Goal: Task Accomplishment & Management: Manage account settings

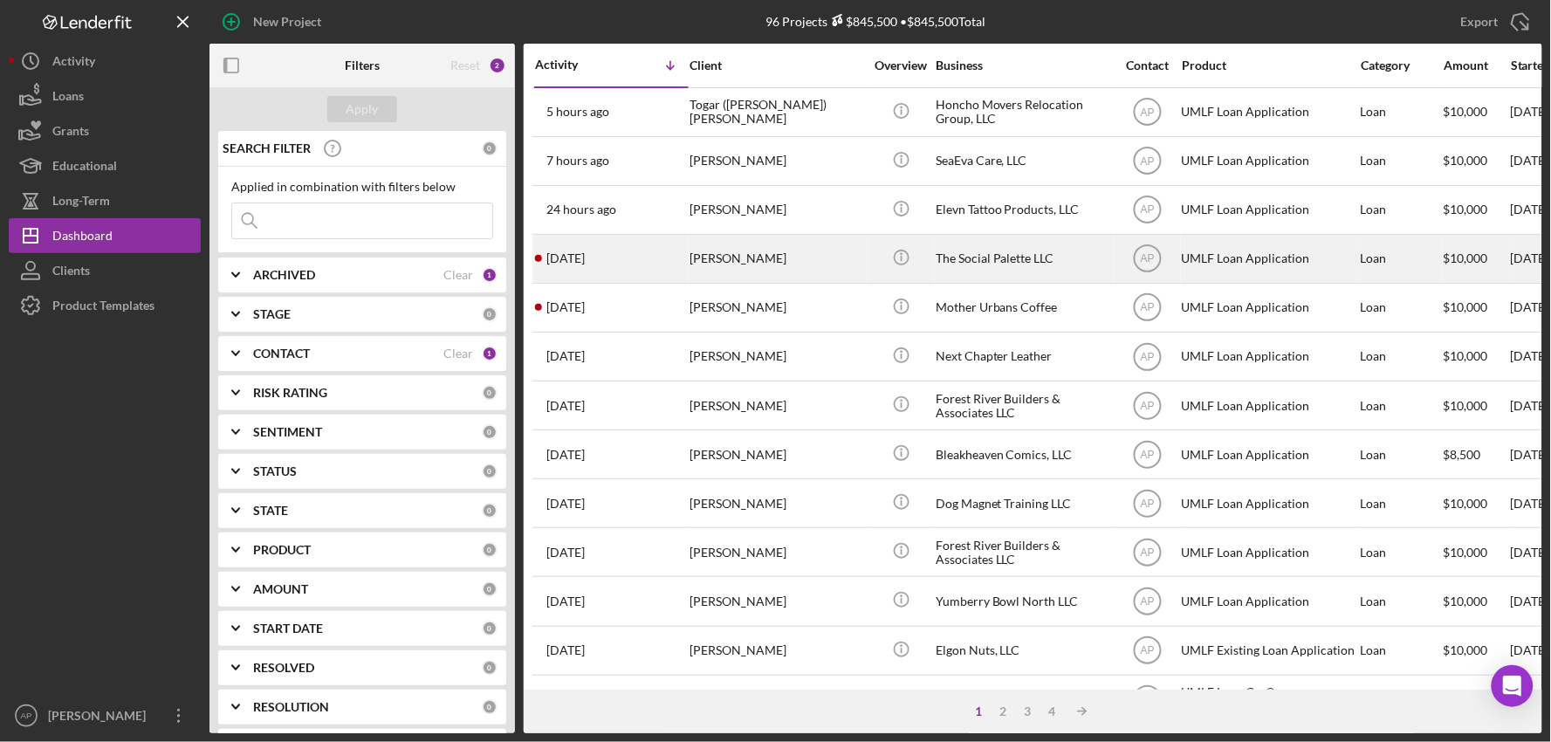
click at [599, 278] on div "[DATE] [PERSON_NAME]" at bounding box center [611, 259] width 153 height 46
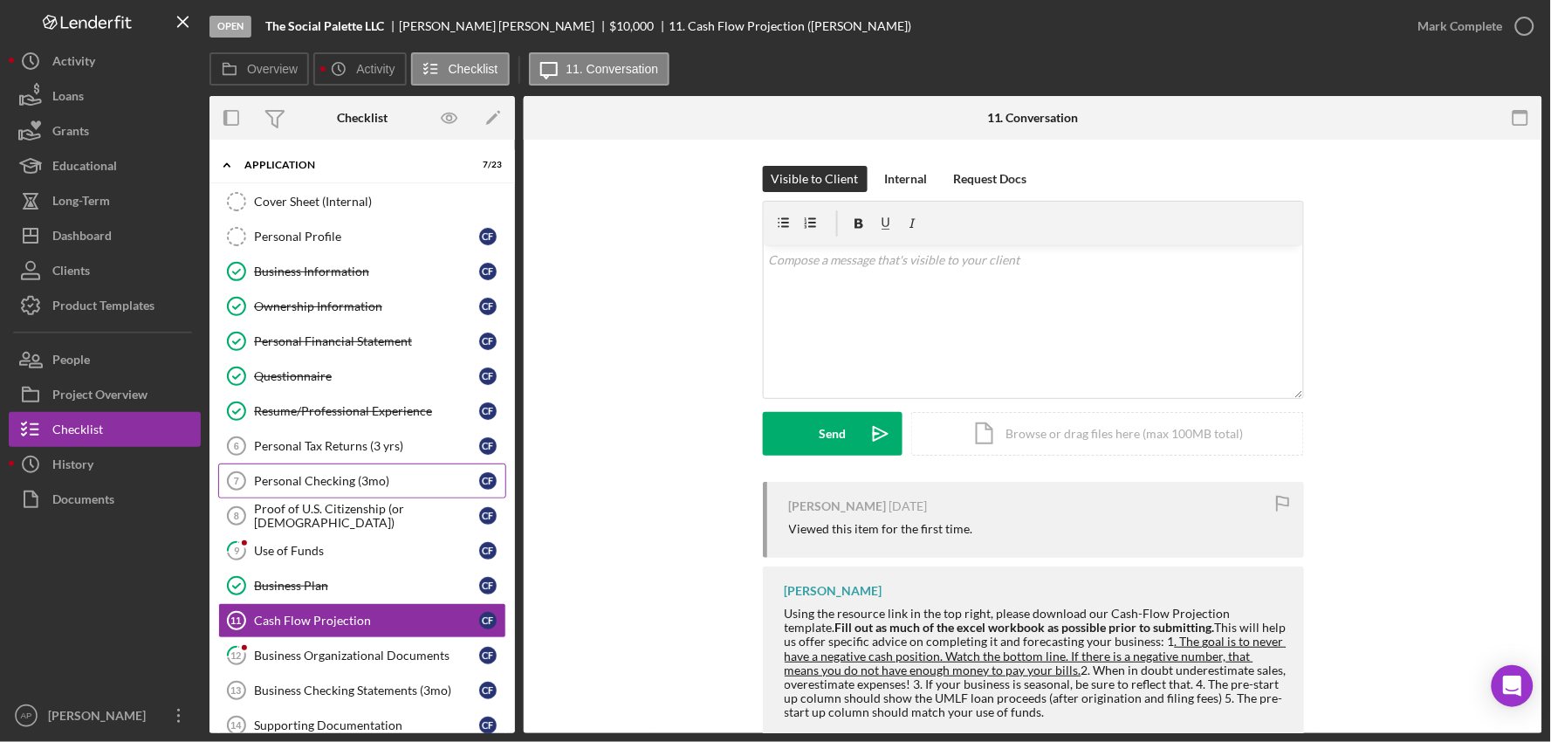
scroll to position [186, 0]
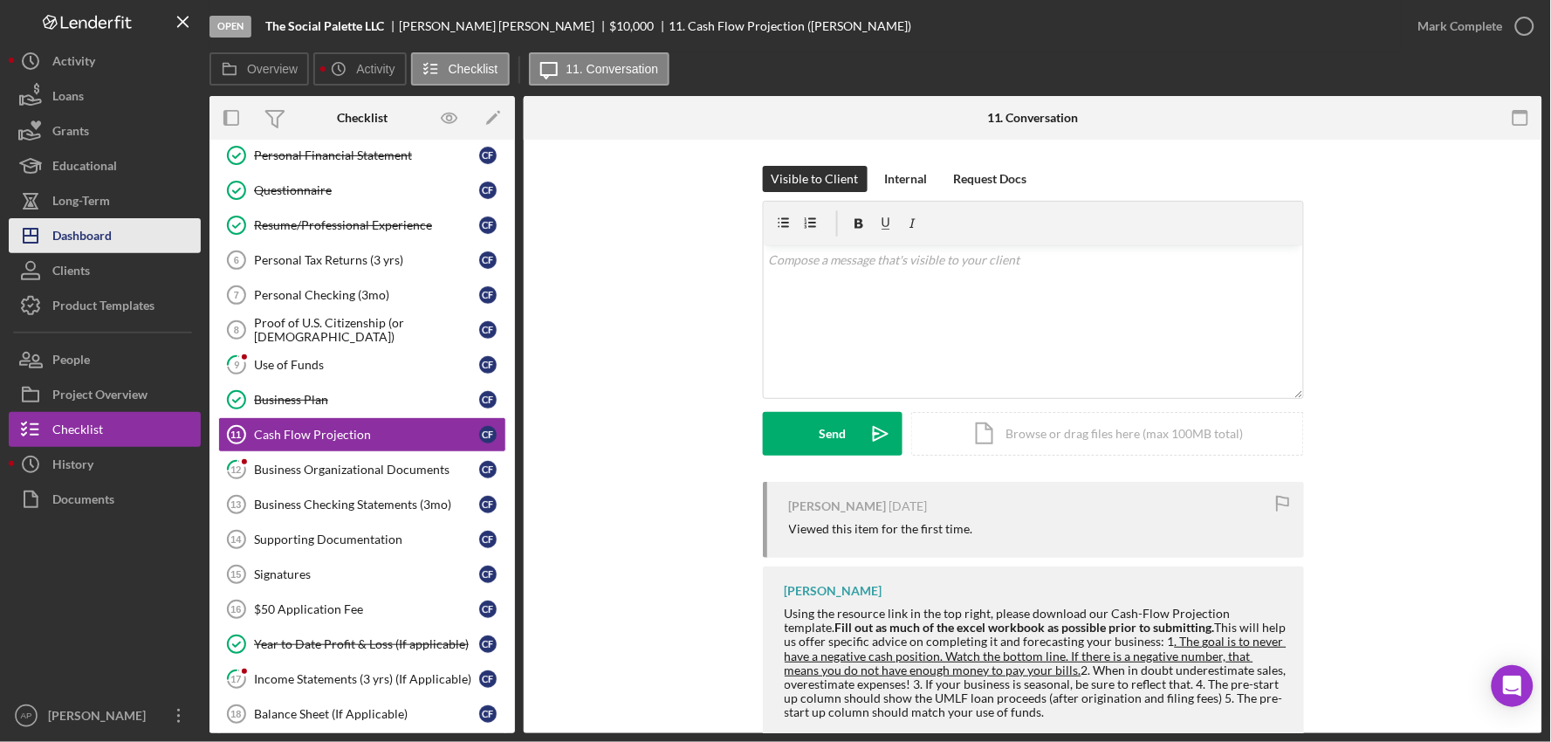
click at [80, 237] on div "Dashboard" at bounding box center [81, 237] width 59 height 39
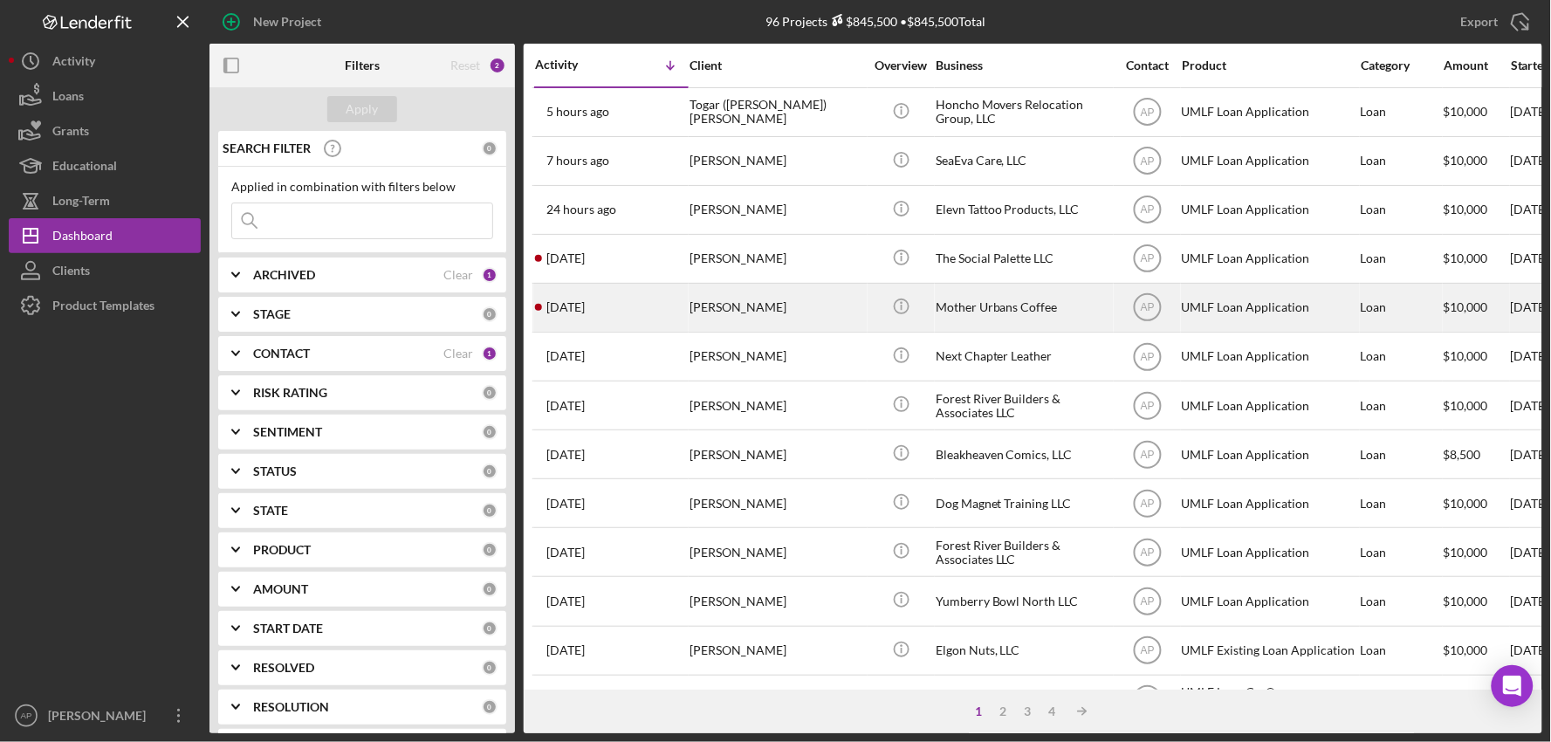
click at [664, 319] on div "[DATE] [PERSON_NAME]" at bounding box center [611, 308] width 153 height 46
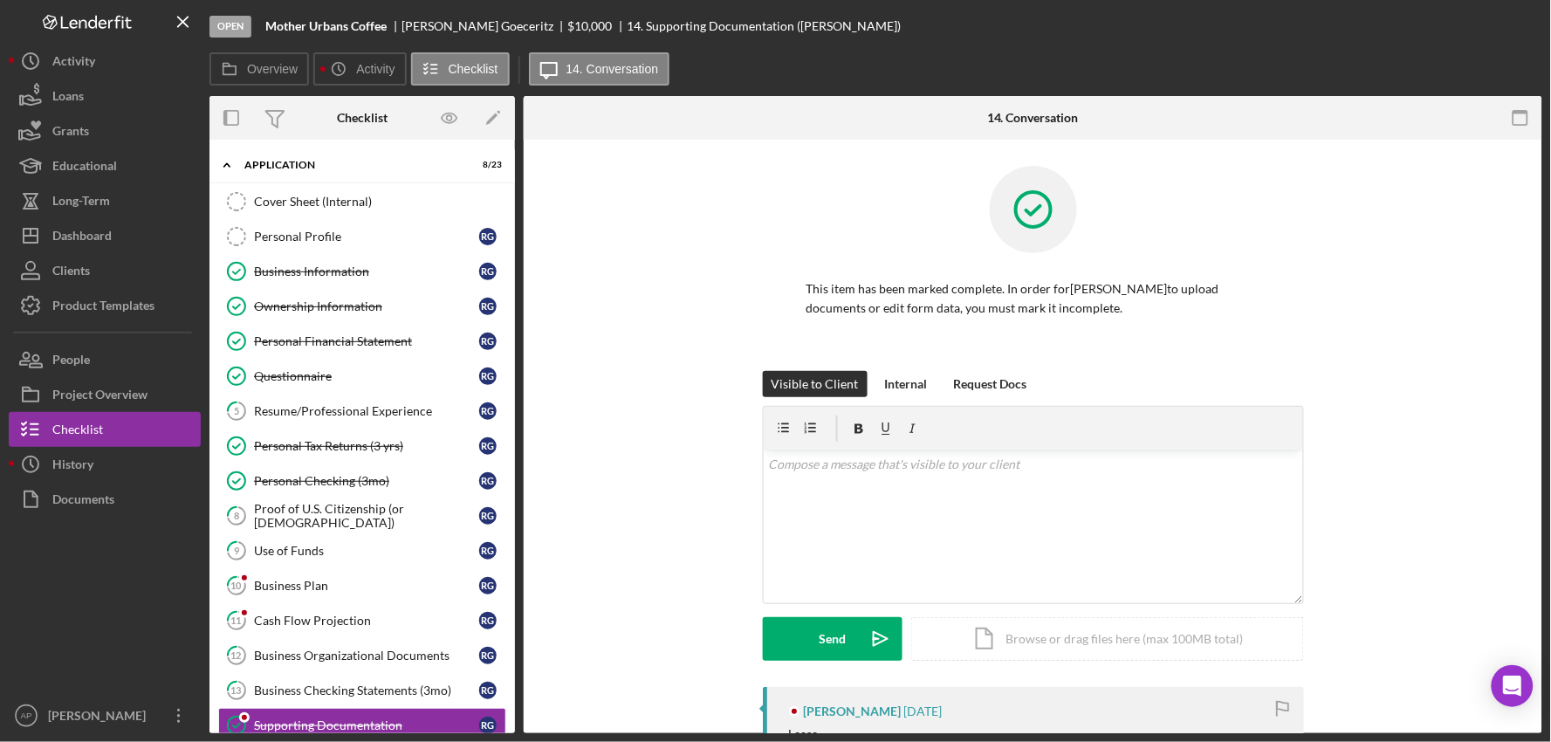
scroll to position [291, 0]
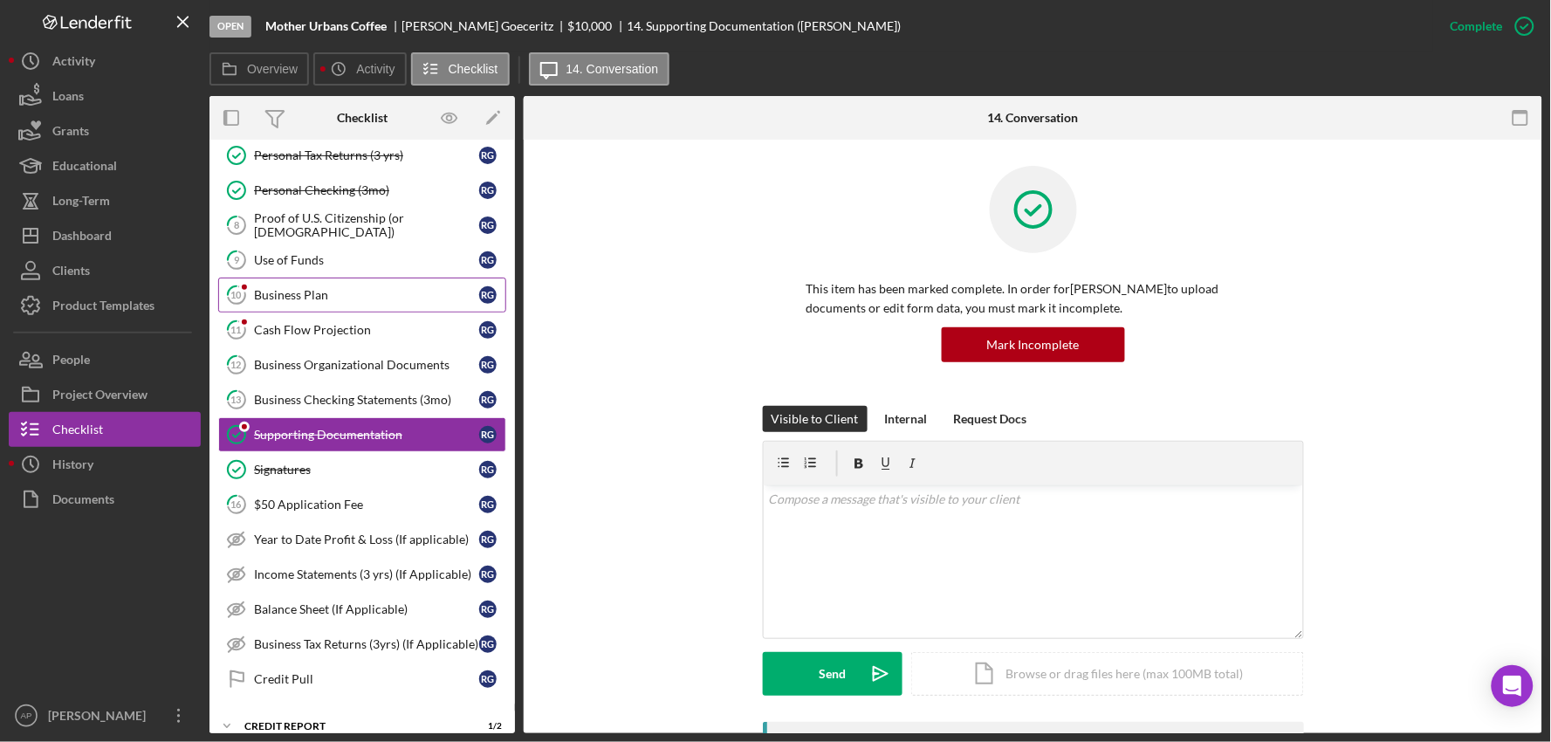
click at [299, 300] on div "Business Plan" at bounding box center [366, 295] width 225 height 14
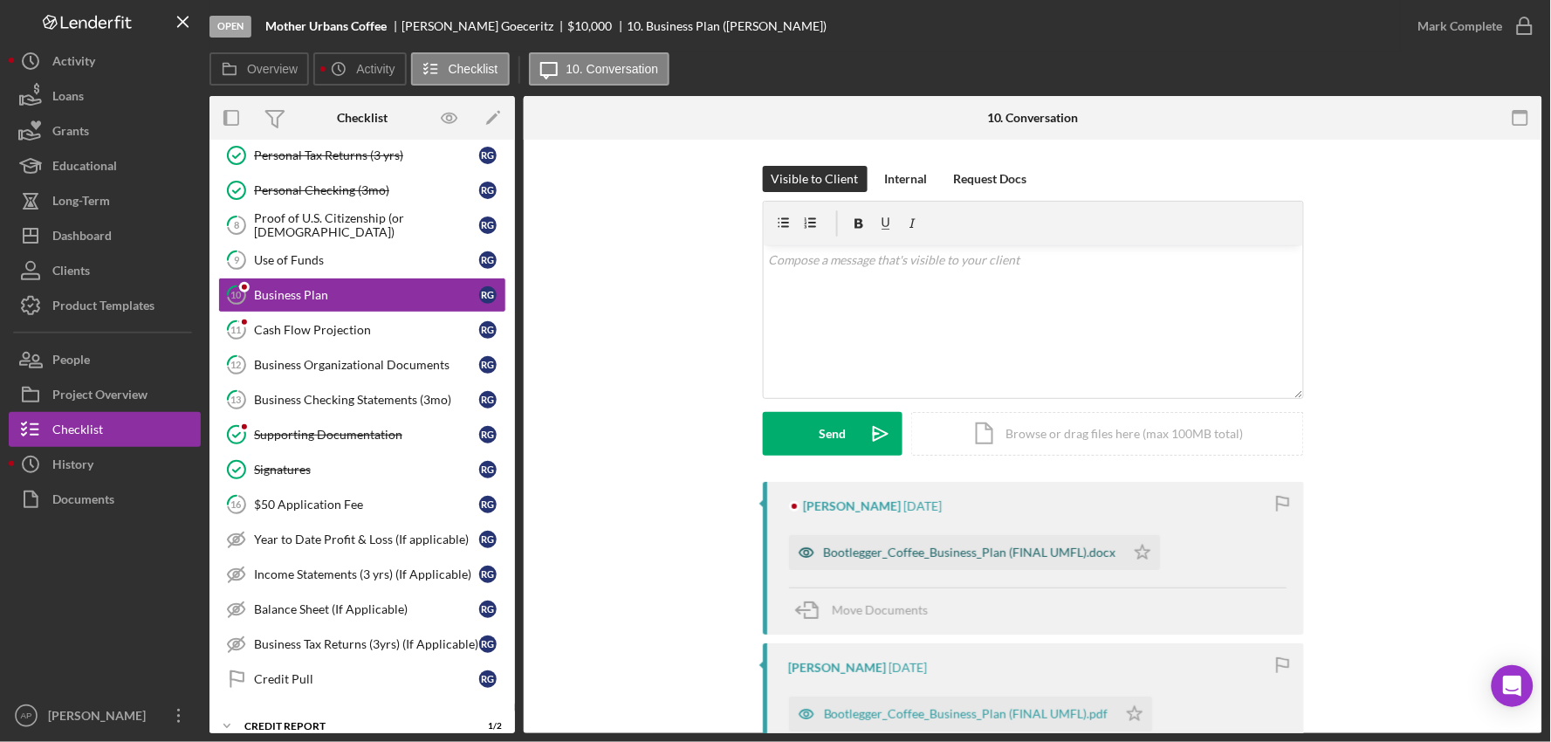
click at [952, 560] on div "Bootlegger_Coffee_Business_Plan (FINAL UMFL).docx" at bounding box center [957, 552] width 336 height 35
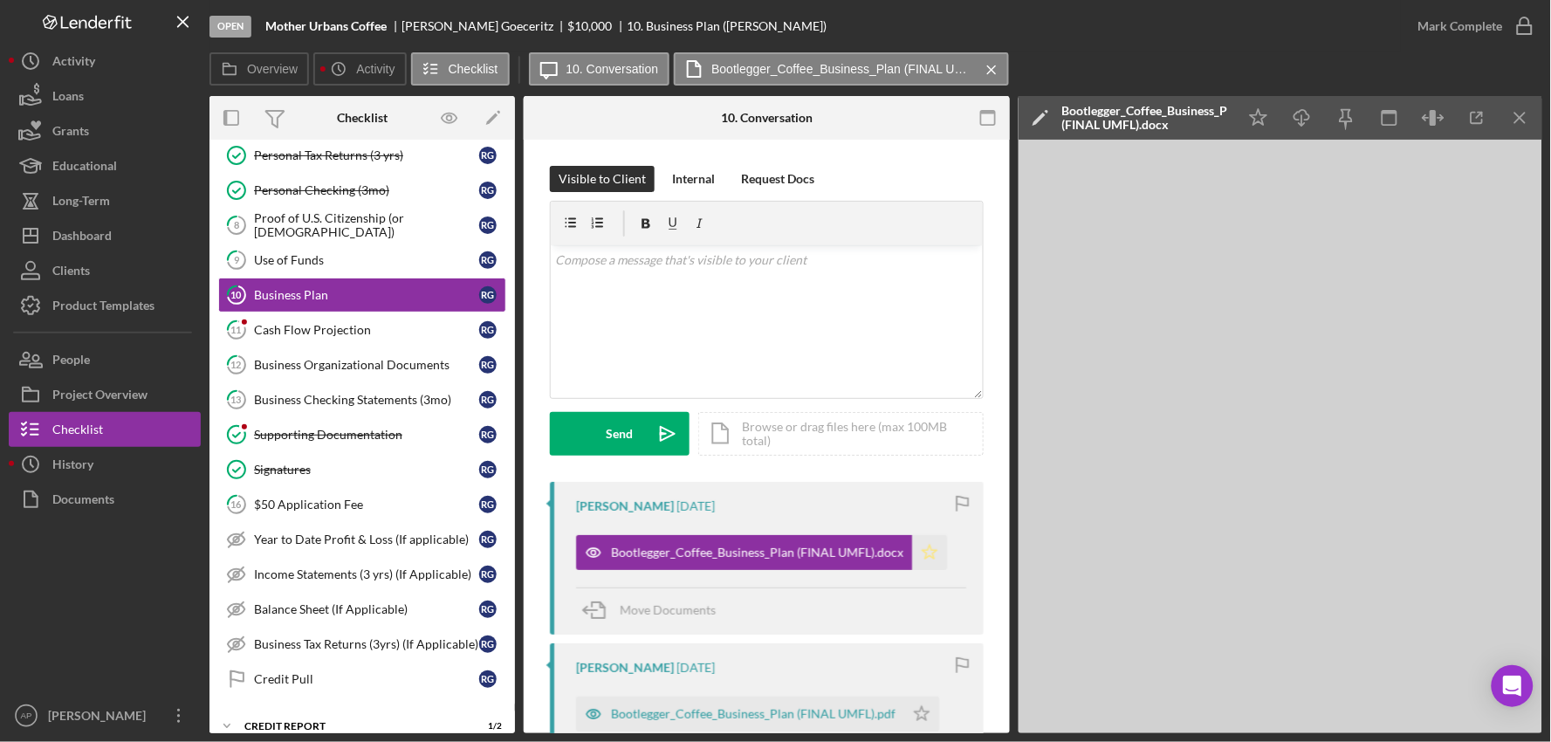
click at [915, 556] on icon "Icon/Star" at bounding box center [929, 552] width 35 height 35
click at [1475, 6] on div "Mark Complete" at bounding box center [1471, 26] width 141 height 52
click at [1461, 26] on div "Mark Complete" at bounding box center [1461, 26] width 85 height 35
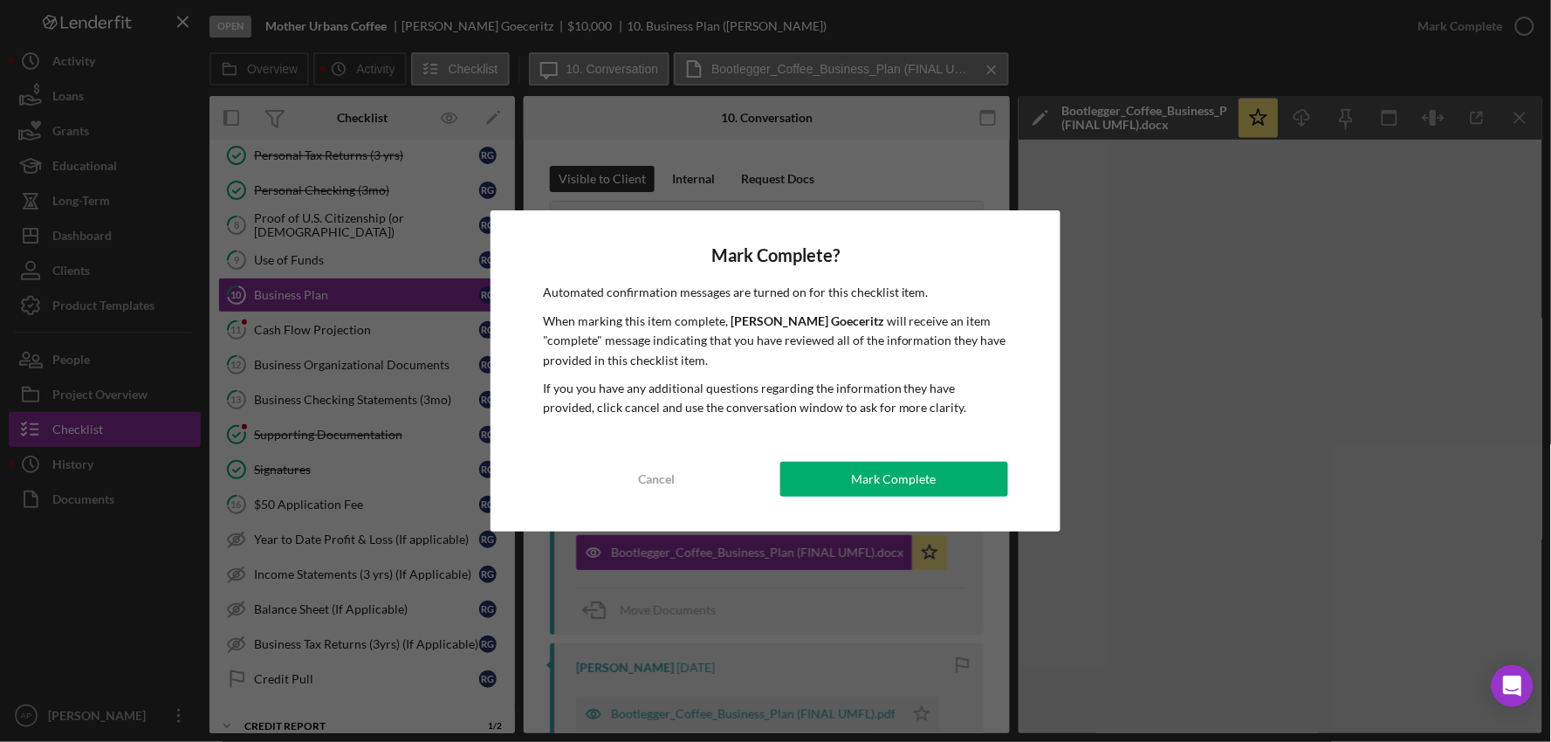
click at [836, 483] on button "Mark Complete" at bounding box center [894, 479] width 229 height 35
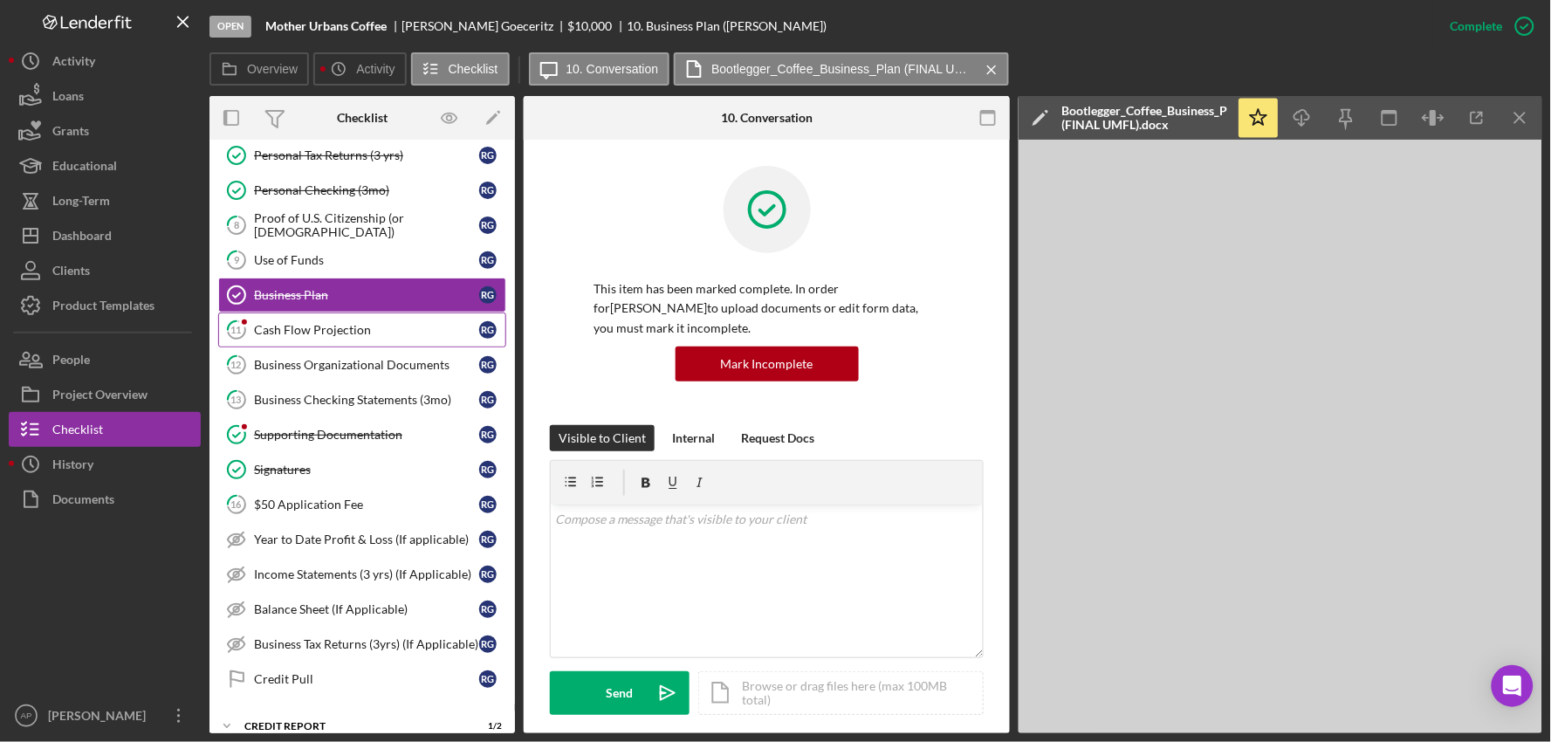
click at [298, 332] on div "Cash Flow Projection" at bounding box center [366, 330] width 225 height 14
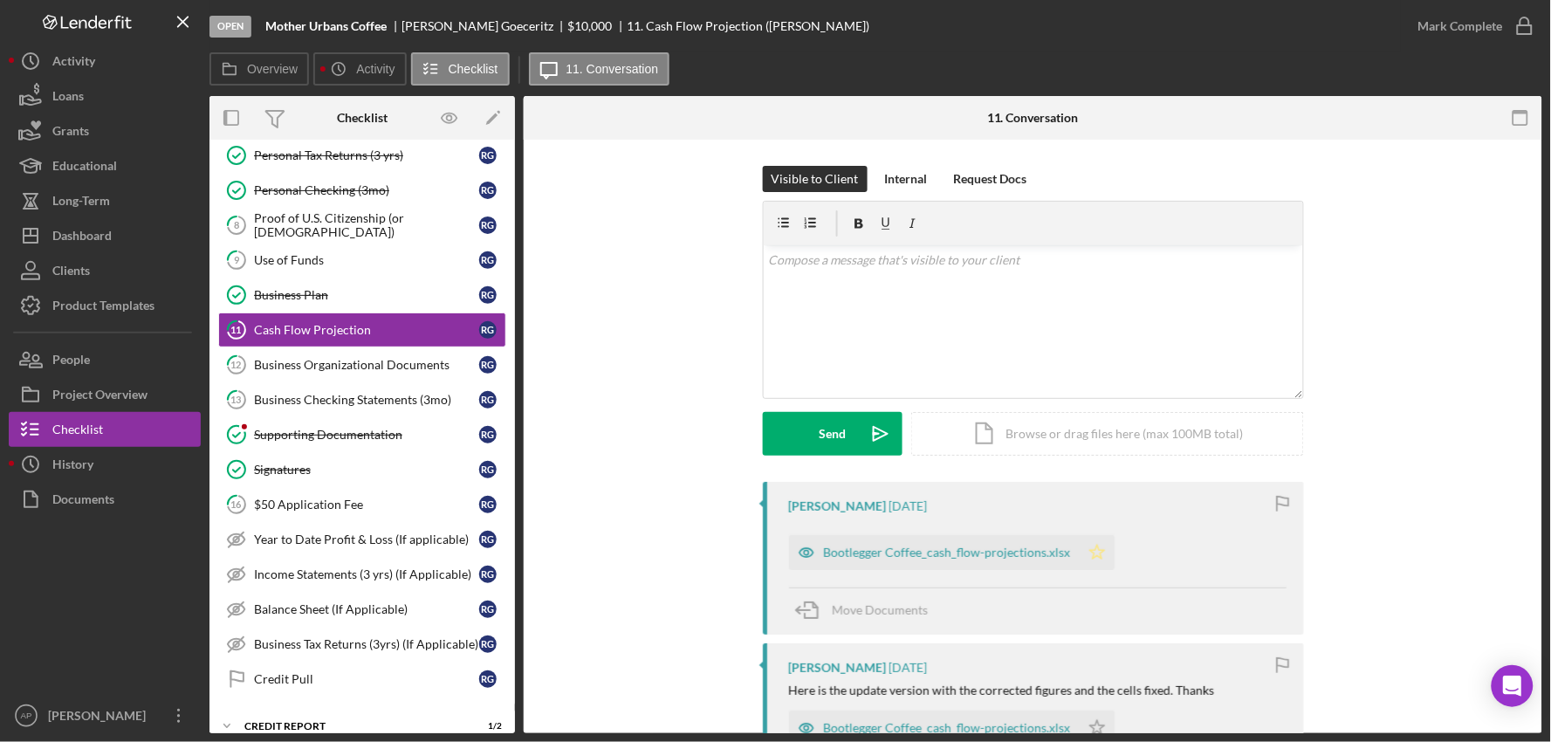
click at [1089, 551] on icon "Icon/Star" at bounding box center [1097, 552] width 35 height 35
click at [1446, 27] on div "Mark Complete" at bounding box center [1461, 26] width 85 height 35
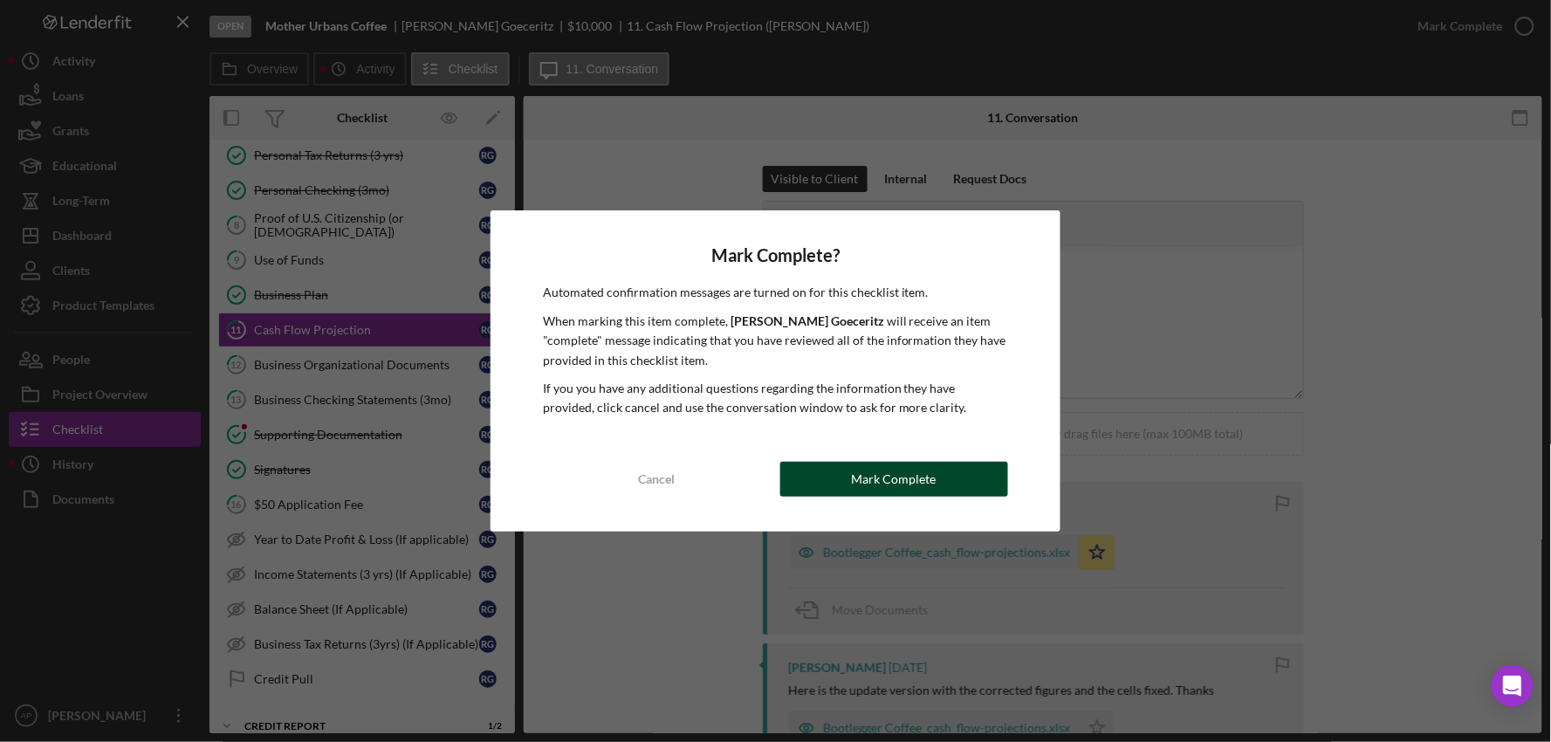
click at [807, 483] on button "Mark Complete" at bounding box center [894, 479] width 229 height 35
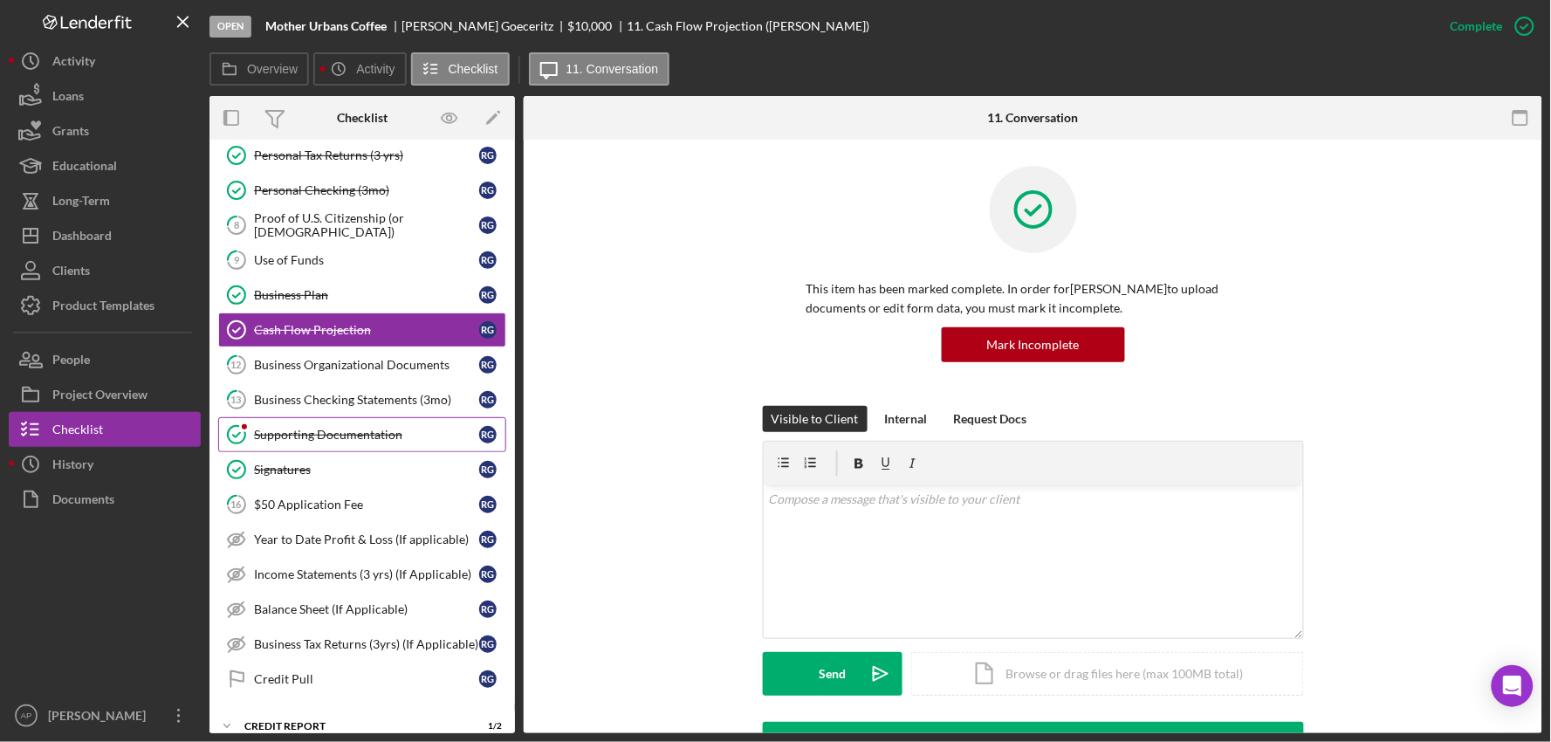
click at [253, 431] on icon "Supporting Documentation" at bounding box center [237, 435] width 44 height 44
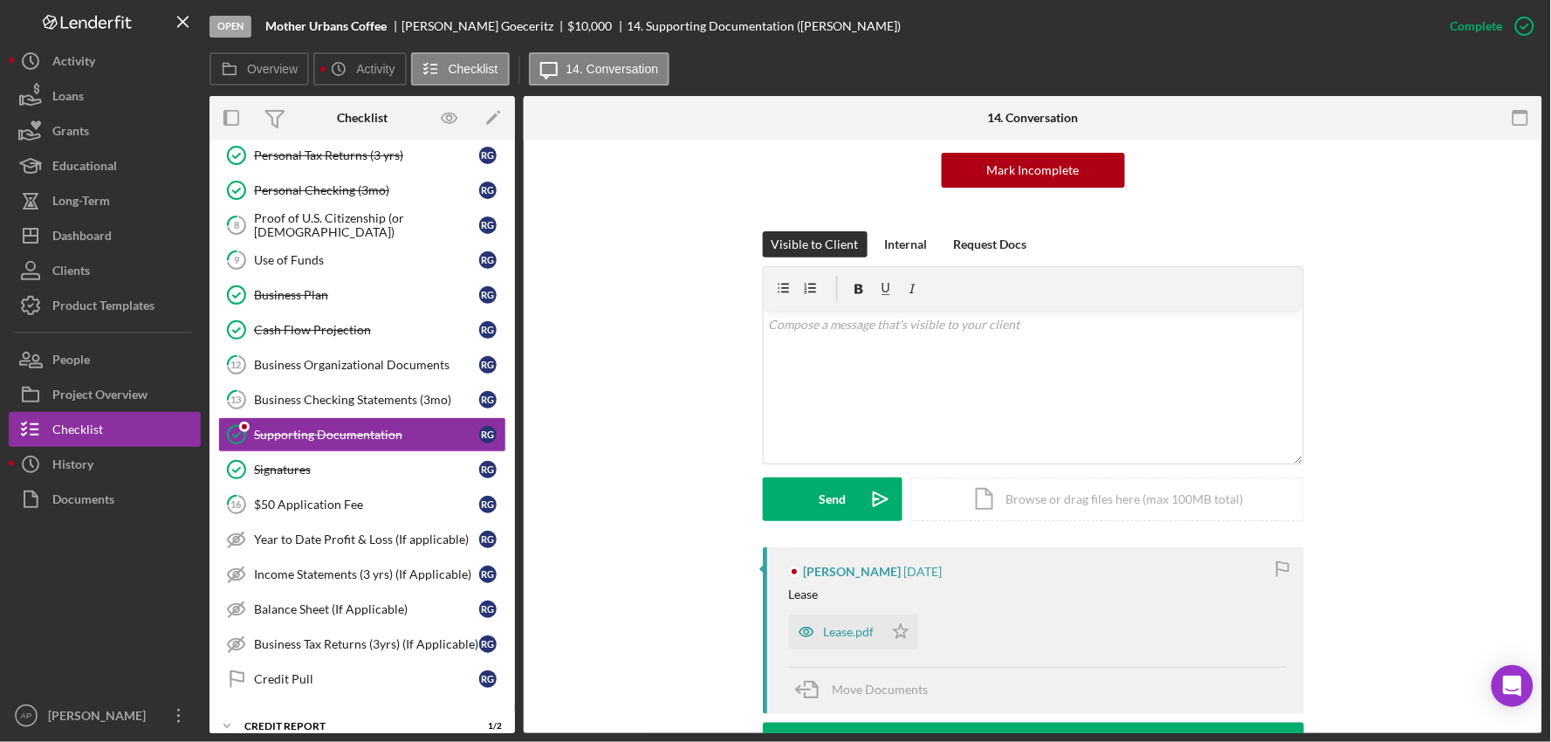
scroll to position [291, 0]
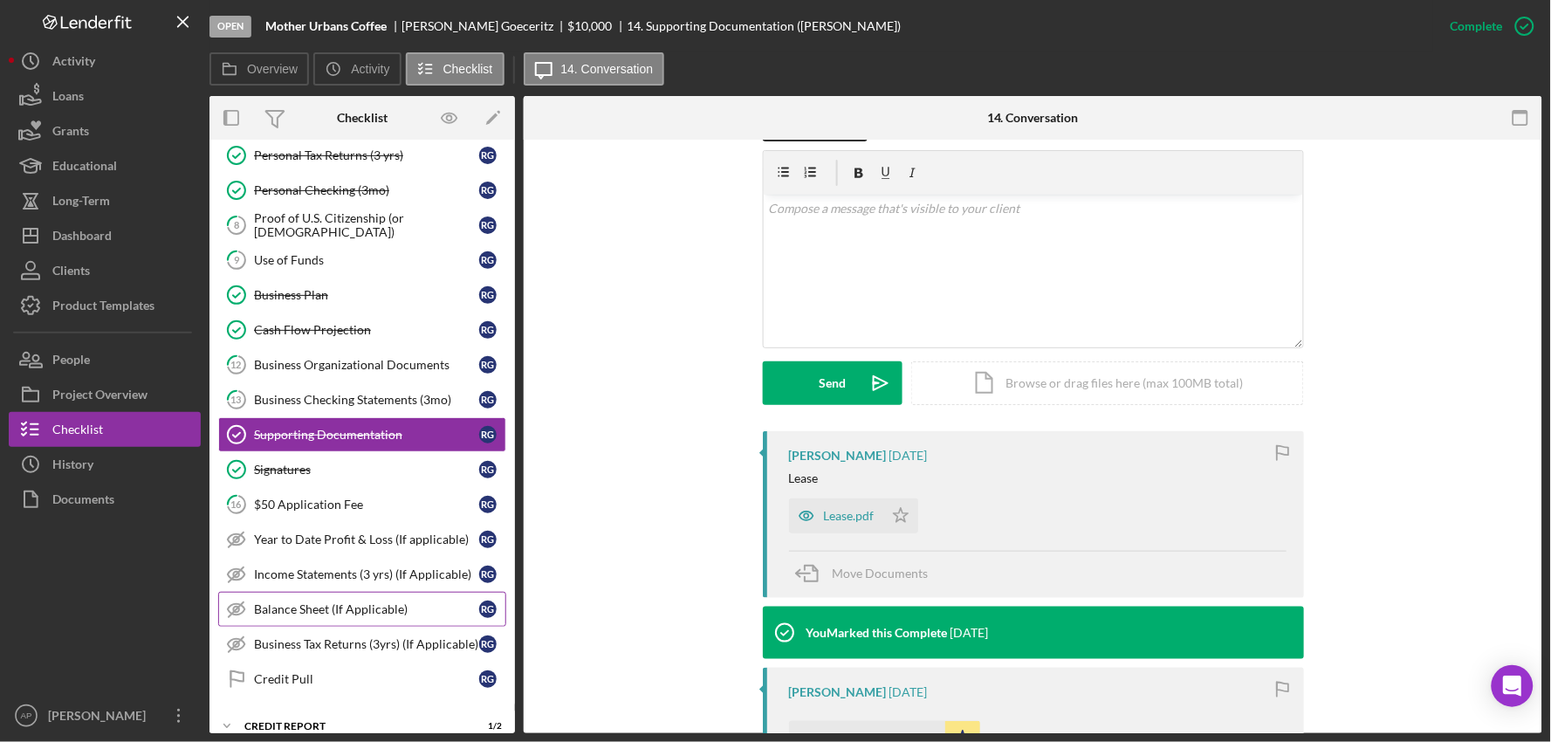
click at [303, 608] on div "Balance Sheet (If Applicable)" at bounding box center [366, 609] width 225 height 14
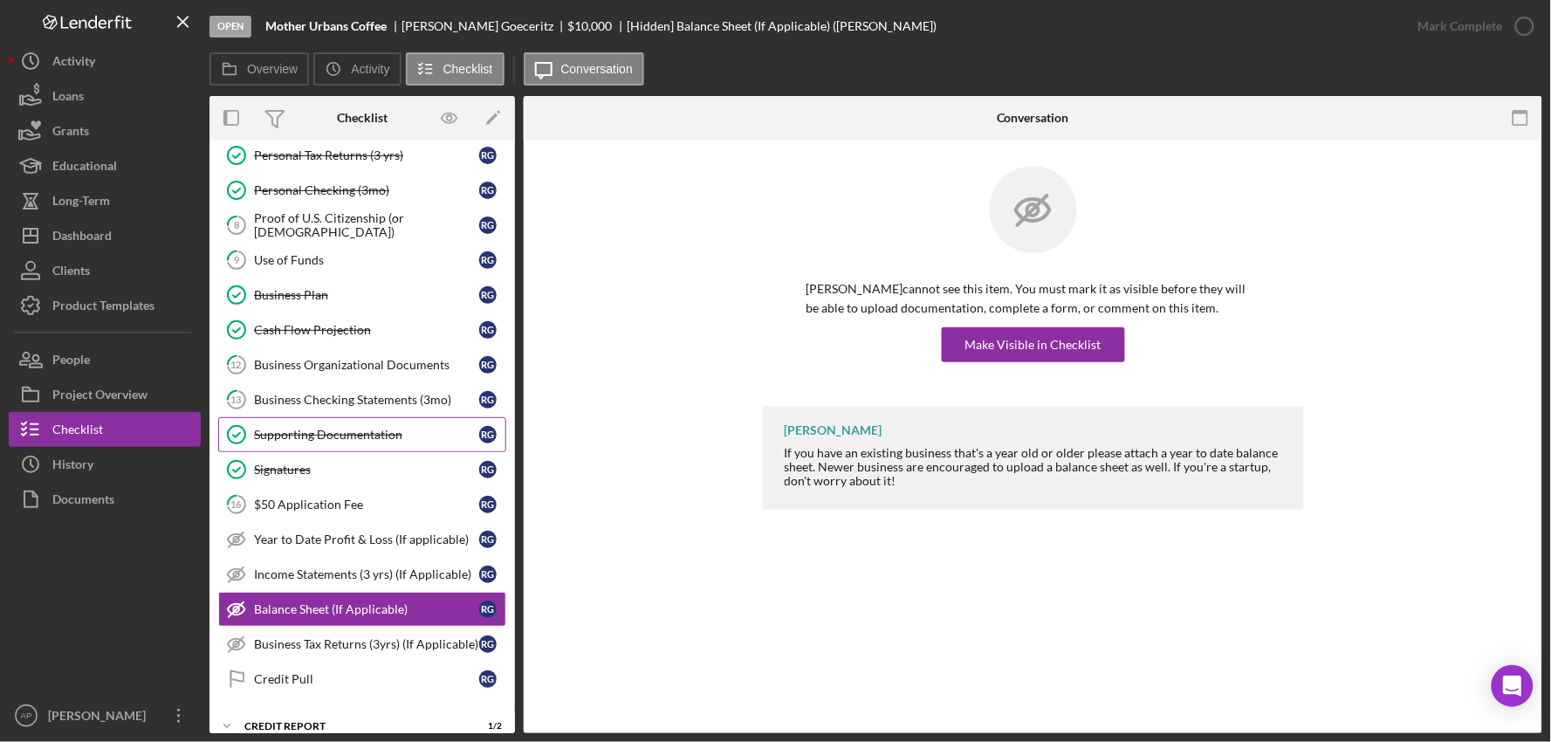
click at [302, 445] on link "Supporting Documentation Supporting Documentation R G" at bounding box center [362, 434] width 288 height 35
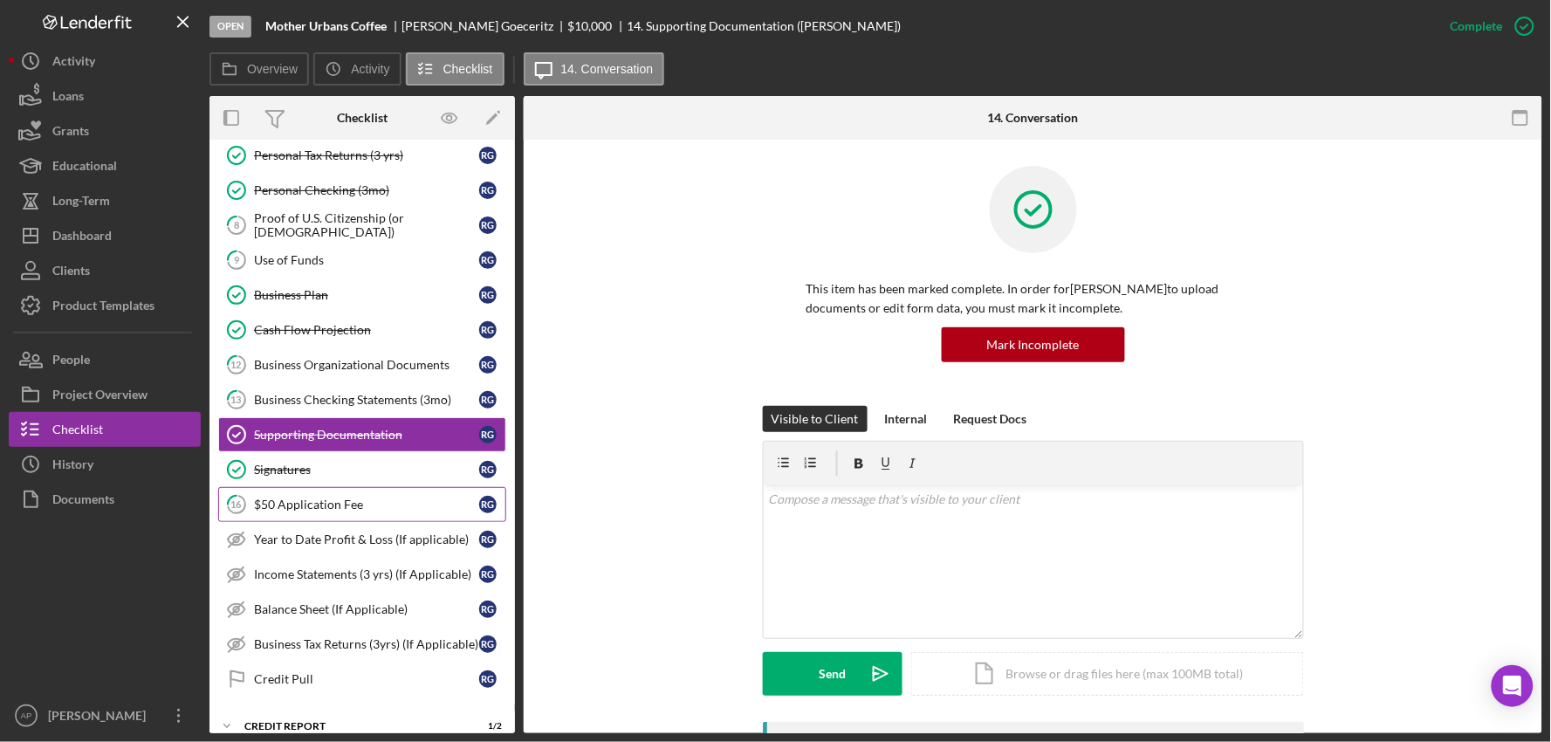
click at [236, 508] on tspan "16" at bounding box center [236, 503] width 11 height 11
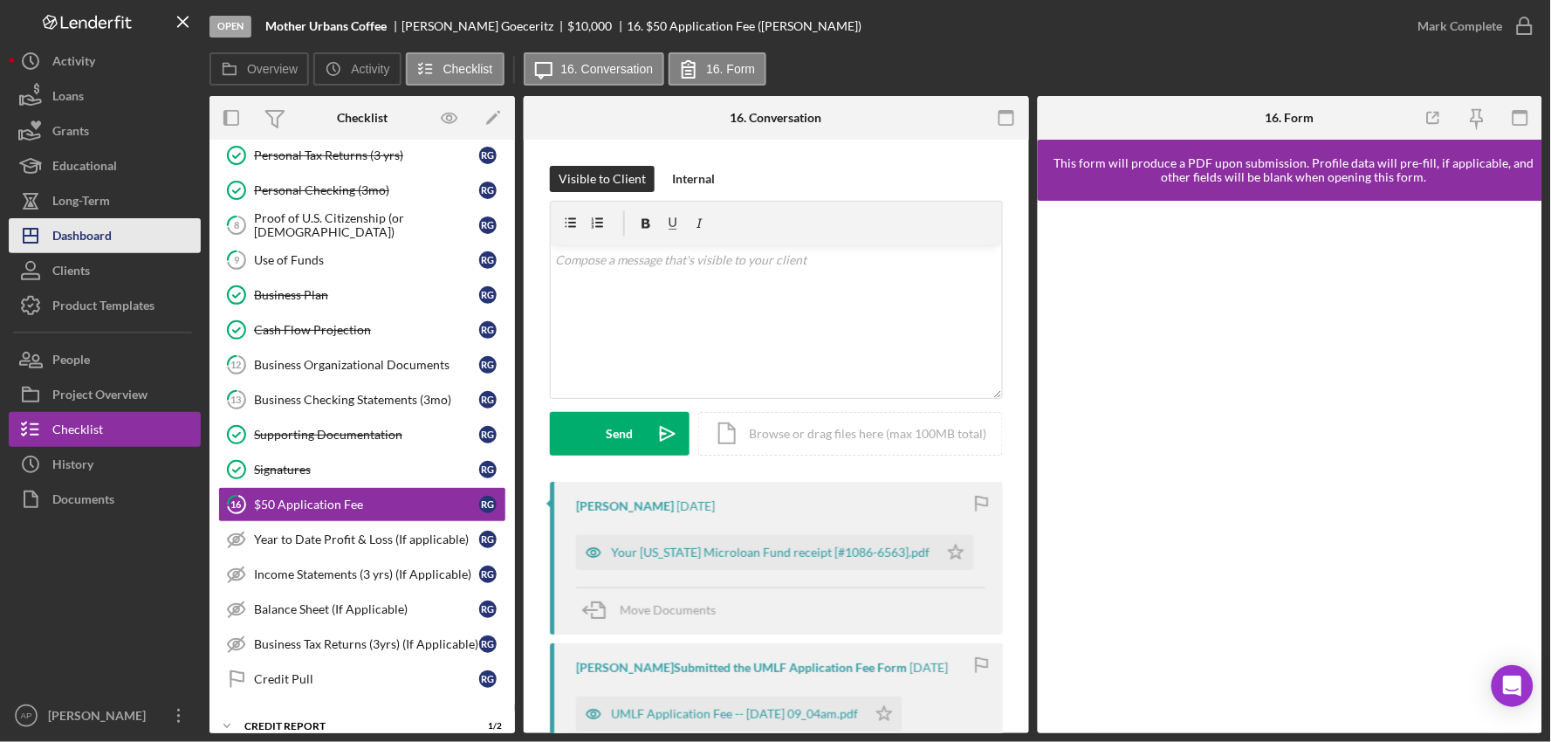
click at [116, 251] on button "Icon/Dashboard Dashboard" at bounding box center [105, 235] width 192 height 35
